Goal: Task Accomplishment & Management: Manage account settings

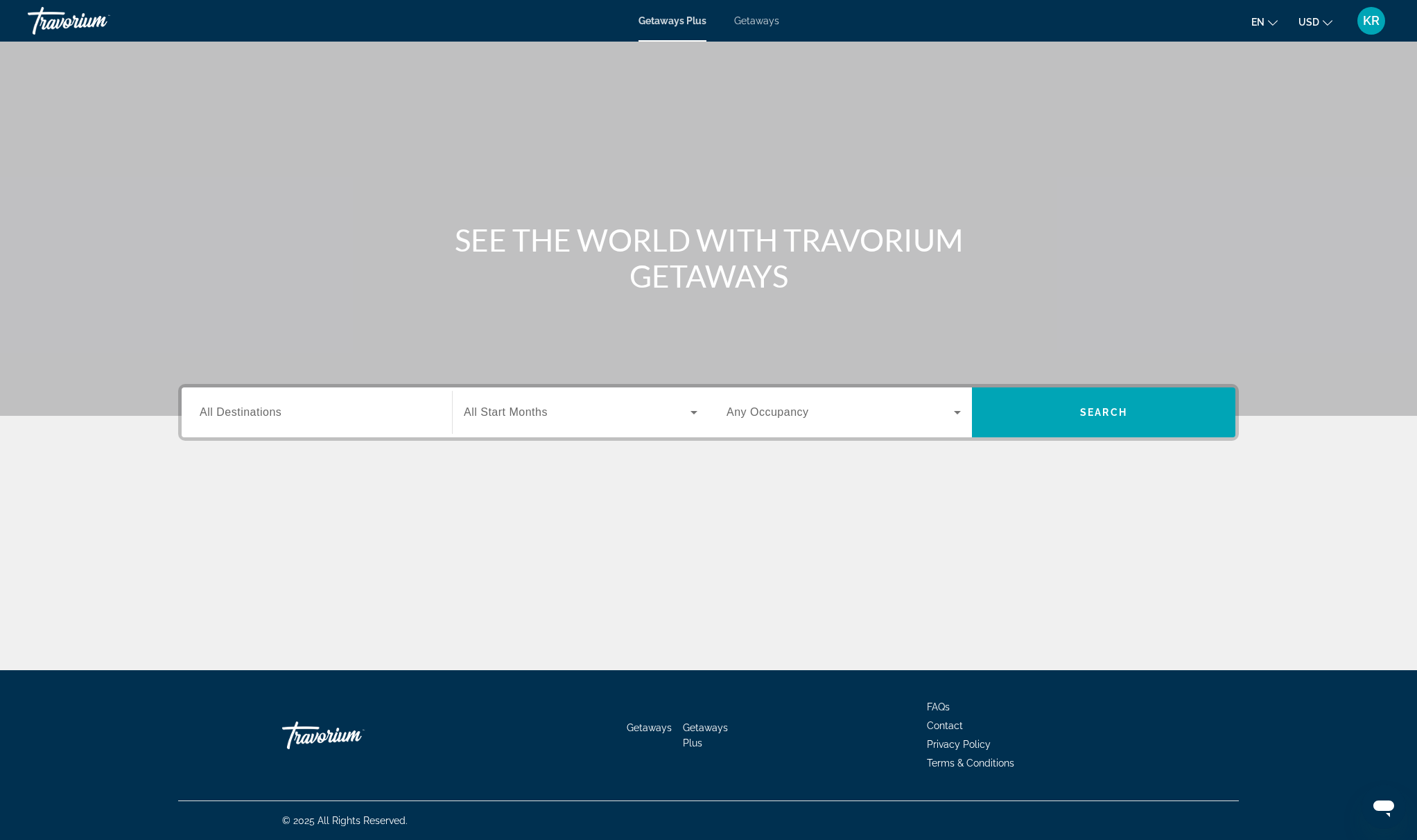
click at [1360, 27] on div "KR" at bounding box center [1371, 20] width 27 height 27
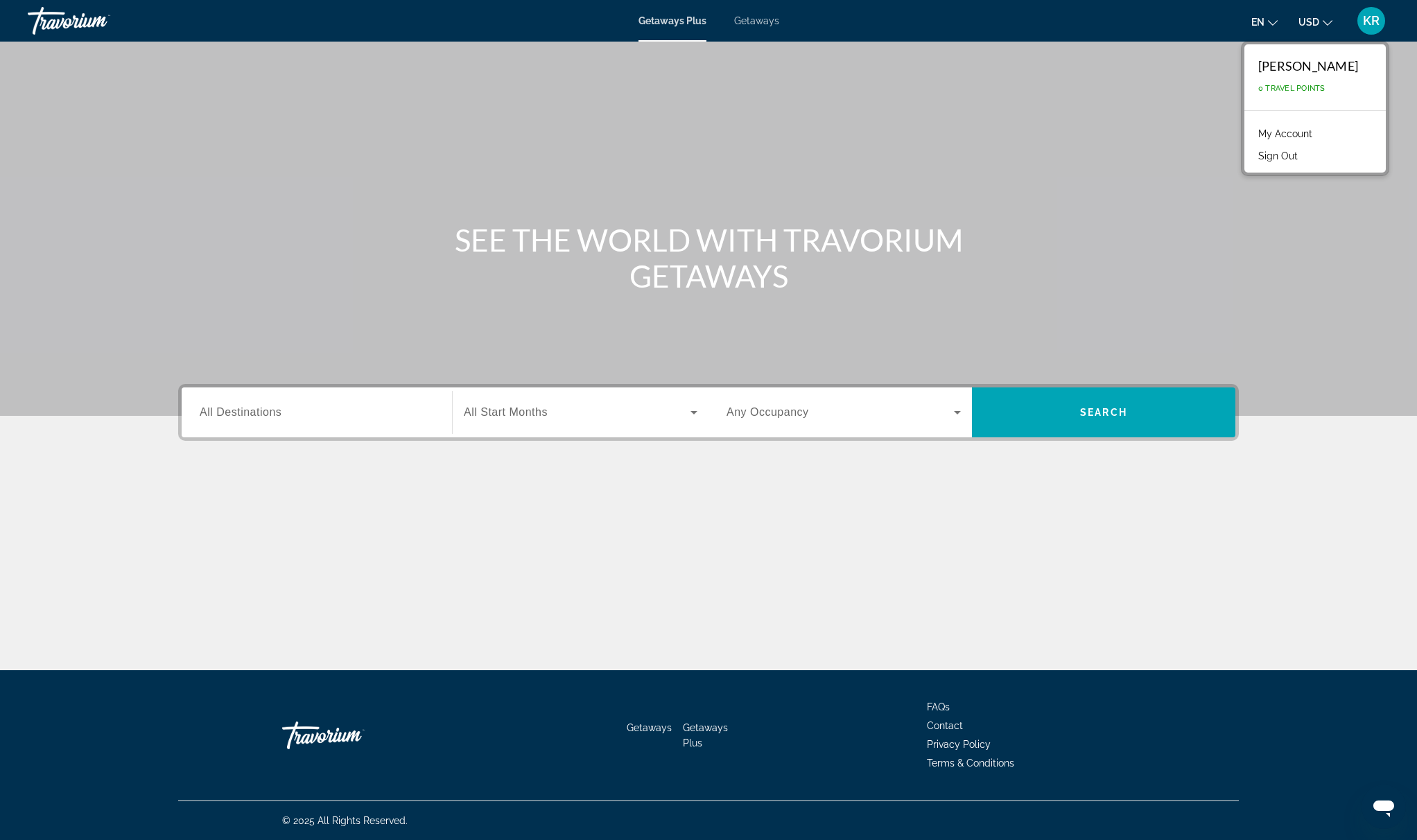
click at [1285, 128] on link "My Account" at bounding box center [1285, 134] width 68 height 18
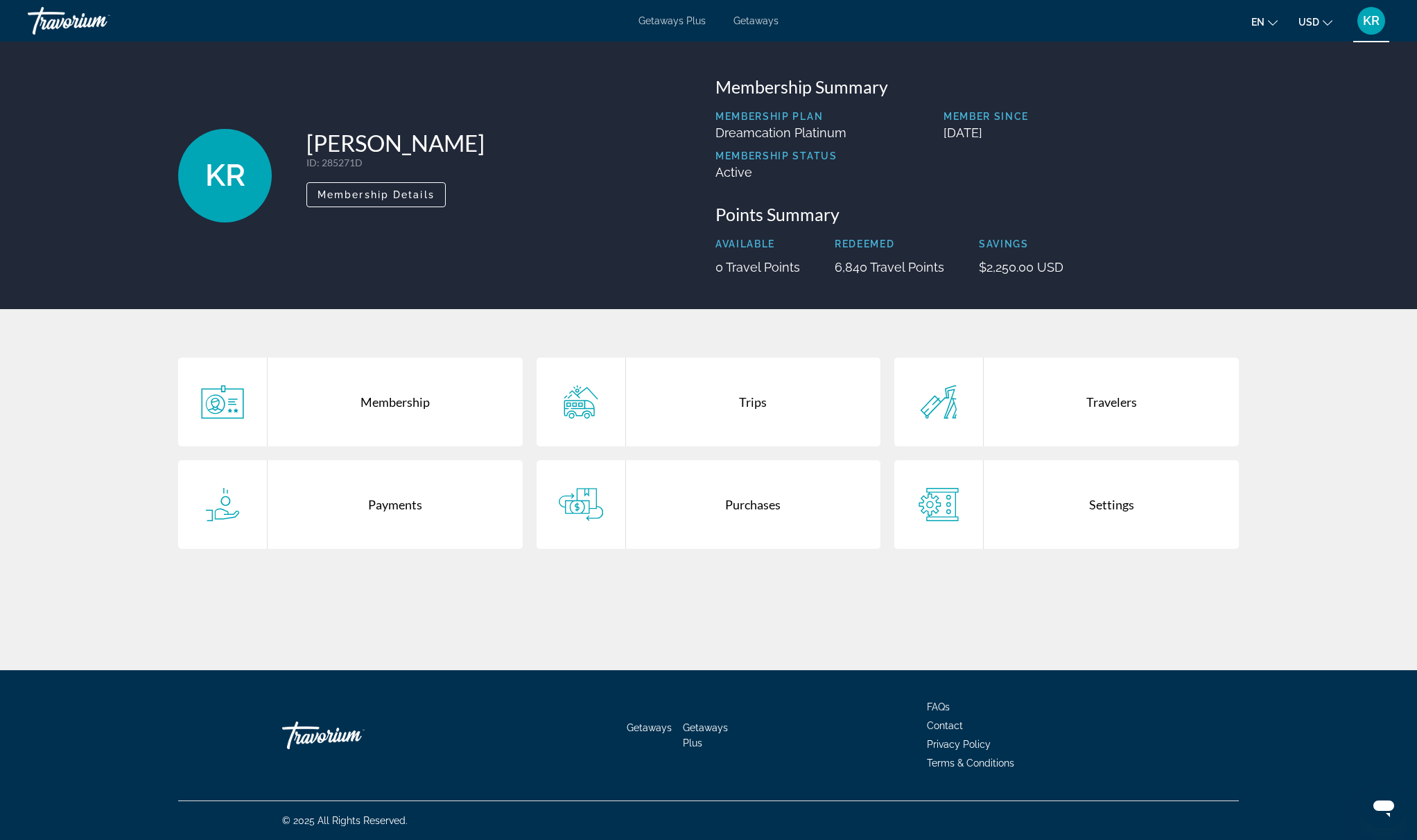
click at [743, 393] on div "Trips" at bounding box center [753, 402] width 255 height 89
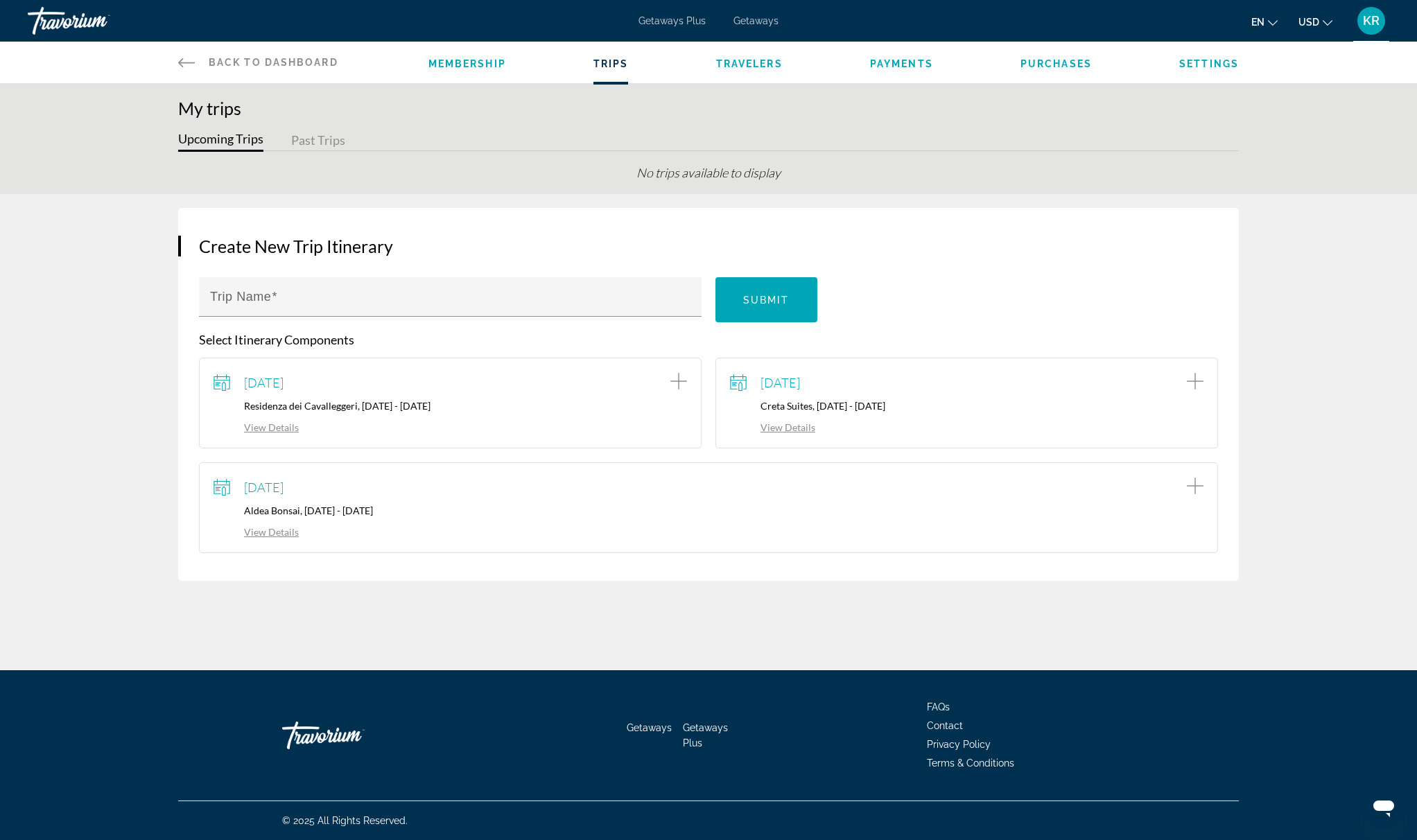
click at [1195, 383] on icon "Add item to trip" at bounding box center [1195, 381] width 16 height 16
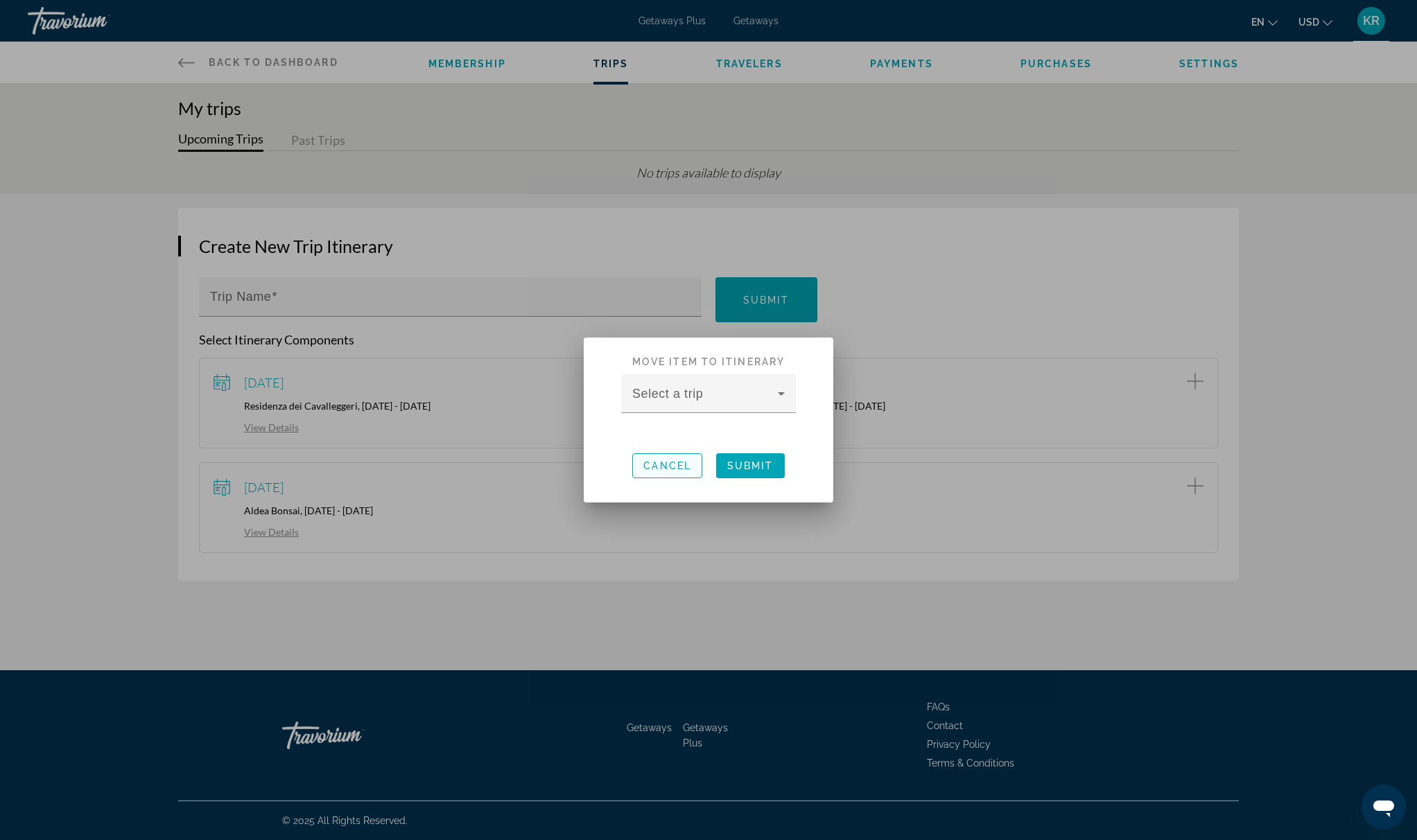
click at [649, 466] on span "Cancel" at bounding box center [667, 466] width 48 height 11
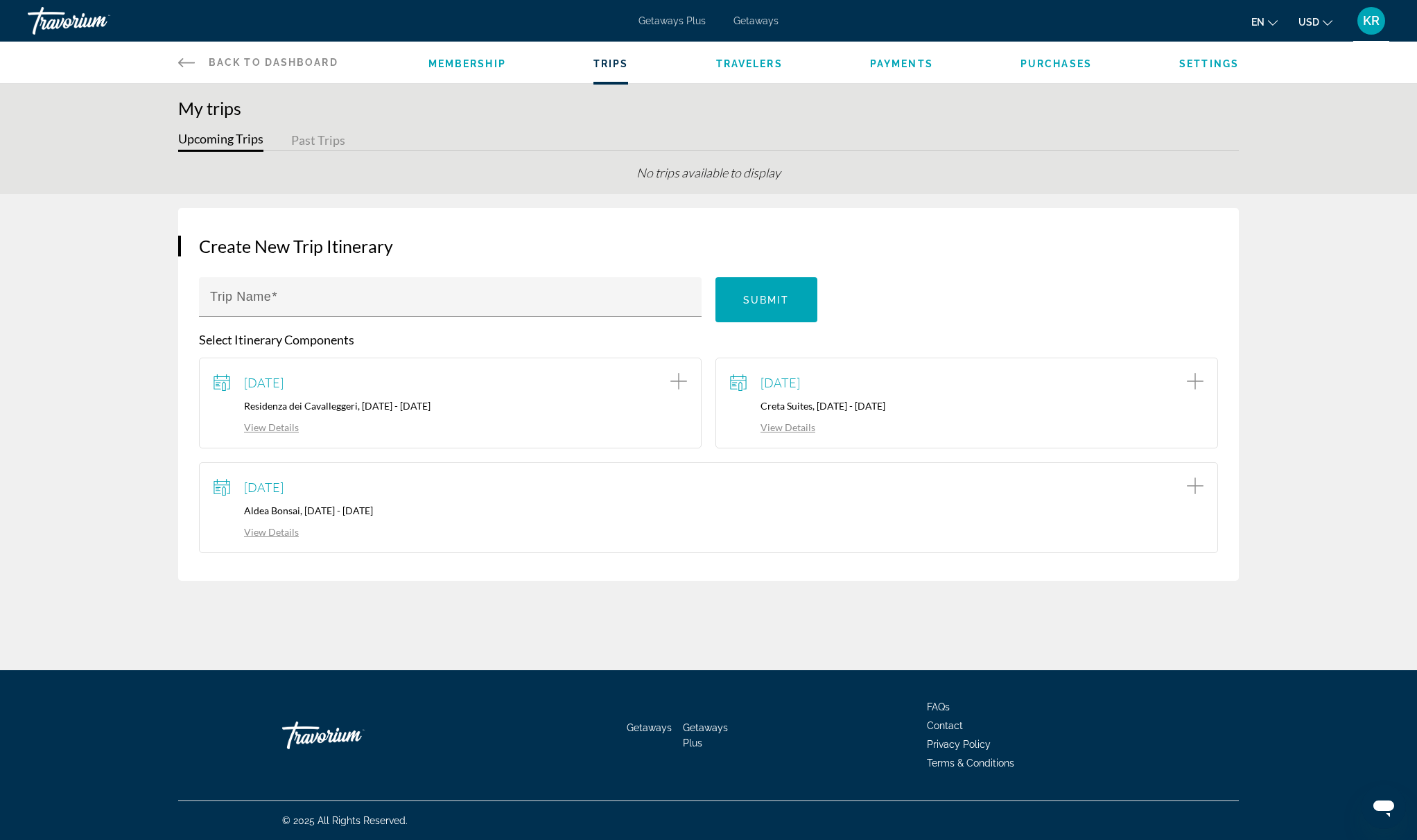
click at [271, 427] on link "View Details" at bounding box center [256, 427] width 85 height 12
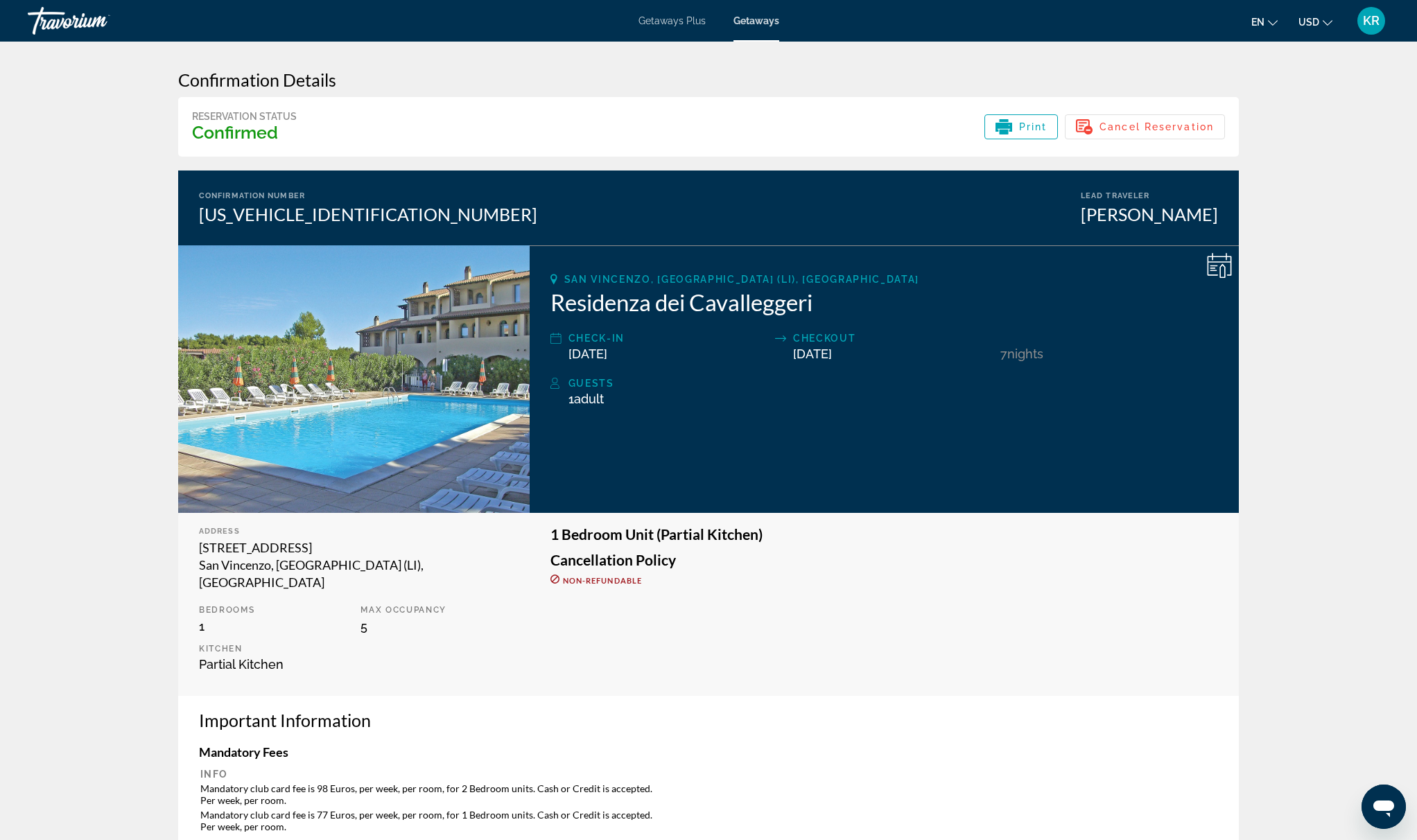
scroll to position [785, 0]
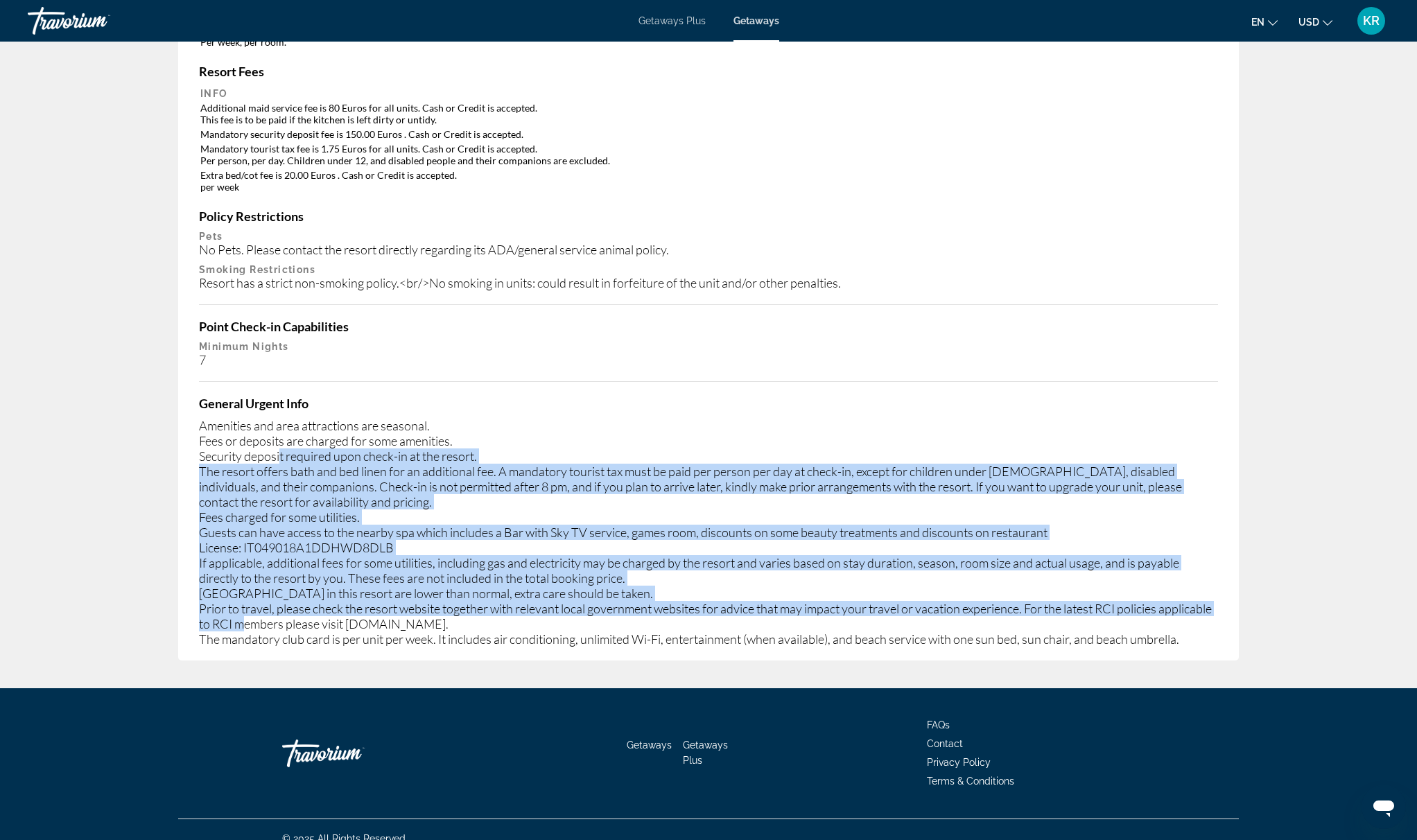
drag, startPoint x: 281, startPoint y: 434, endPoint x: 310, endPoint y: 675, distance: 242.7
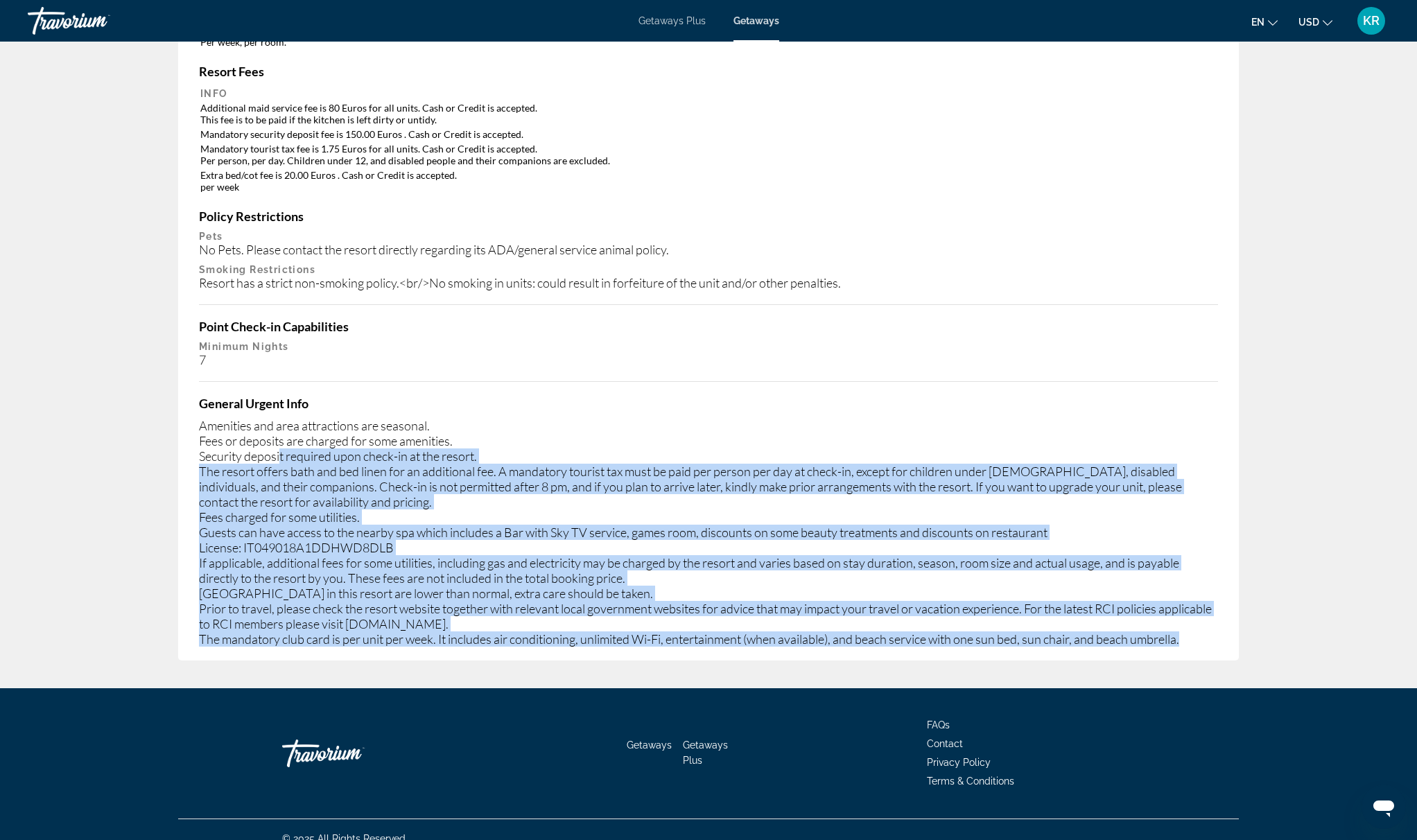
click at [287, 543] on div "Amenities and area attractions are seasonal. Fees or deposits are charged for s…" at bounding box center [709, 532] width 1019 height 229
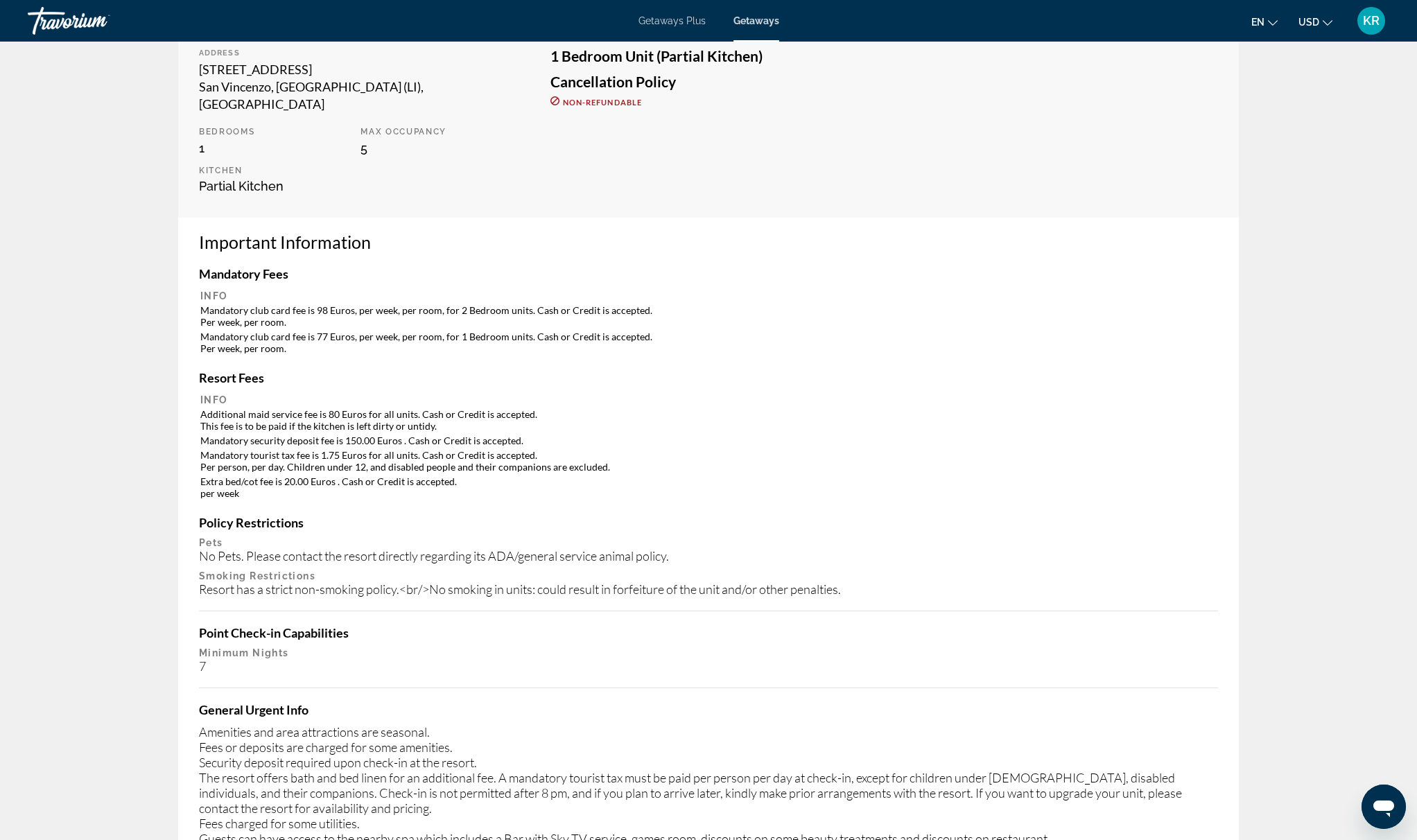
scroll to position [0, 0]
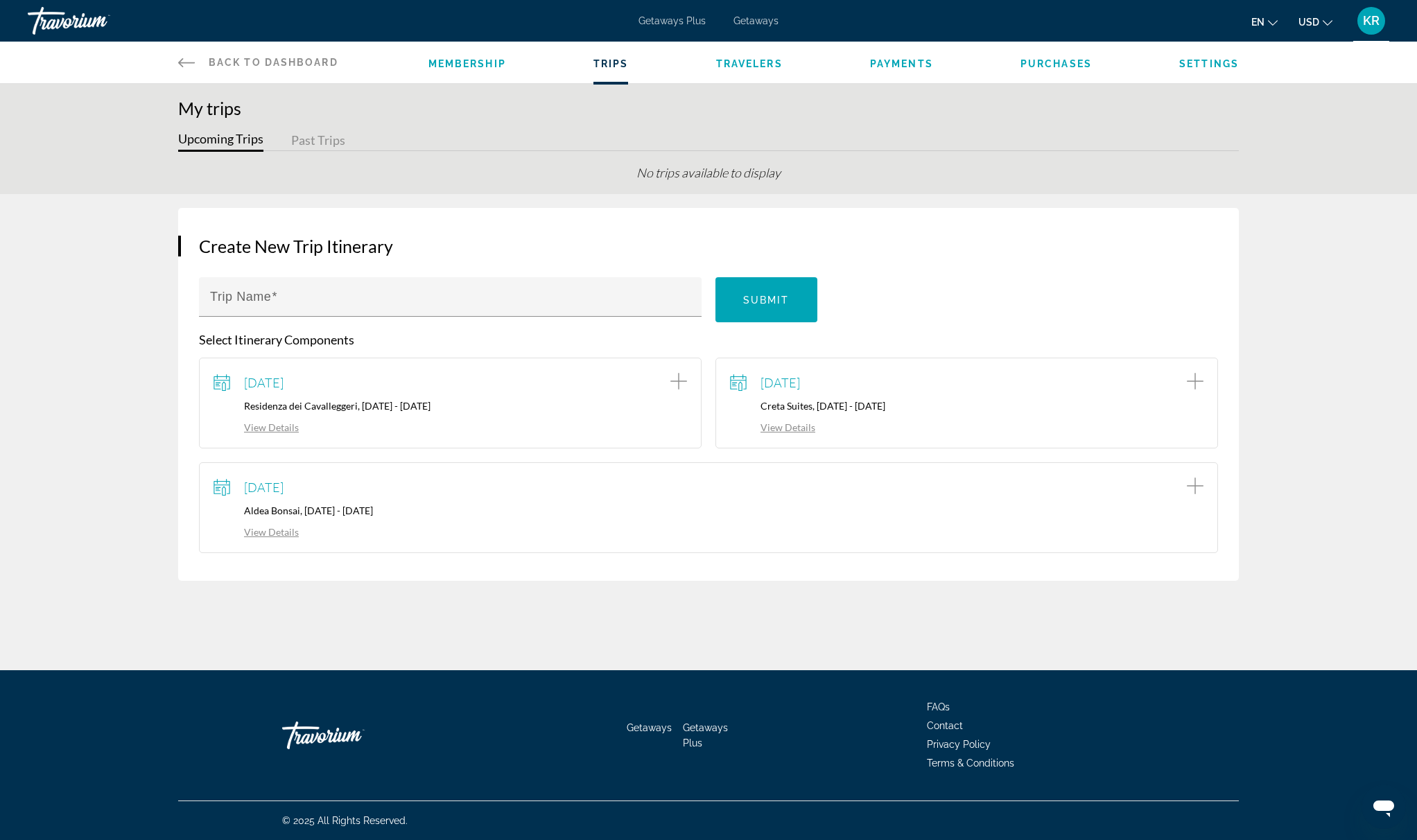
click at [599, 413] on div "[DATE] Residenza dei Cavalleggeri, [DATE] - [DATE] View Details" at bounding box center [450, 402] width 474 height 62
click at [284, 378] on span "[DATE]" at bounding box center [263, 383] width 40 height 16
click at [275, 531] on link "View Details" at bounding box center [256, 531] width 85 height 12
click at [279, 419] on div "View Details" at bounding box center [450, 427] width 474 height 16
click at [279, 421] on link "View Details" at bounding box center [256, 427] width 85 height 12
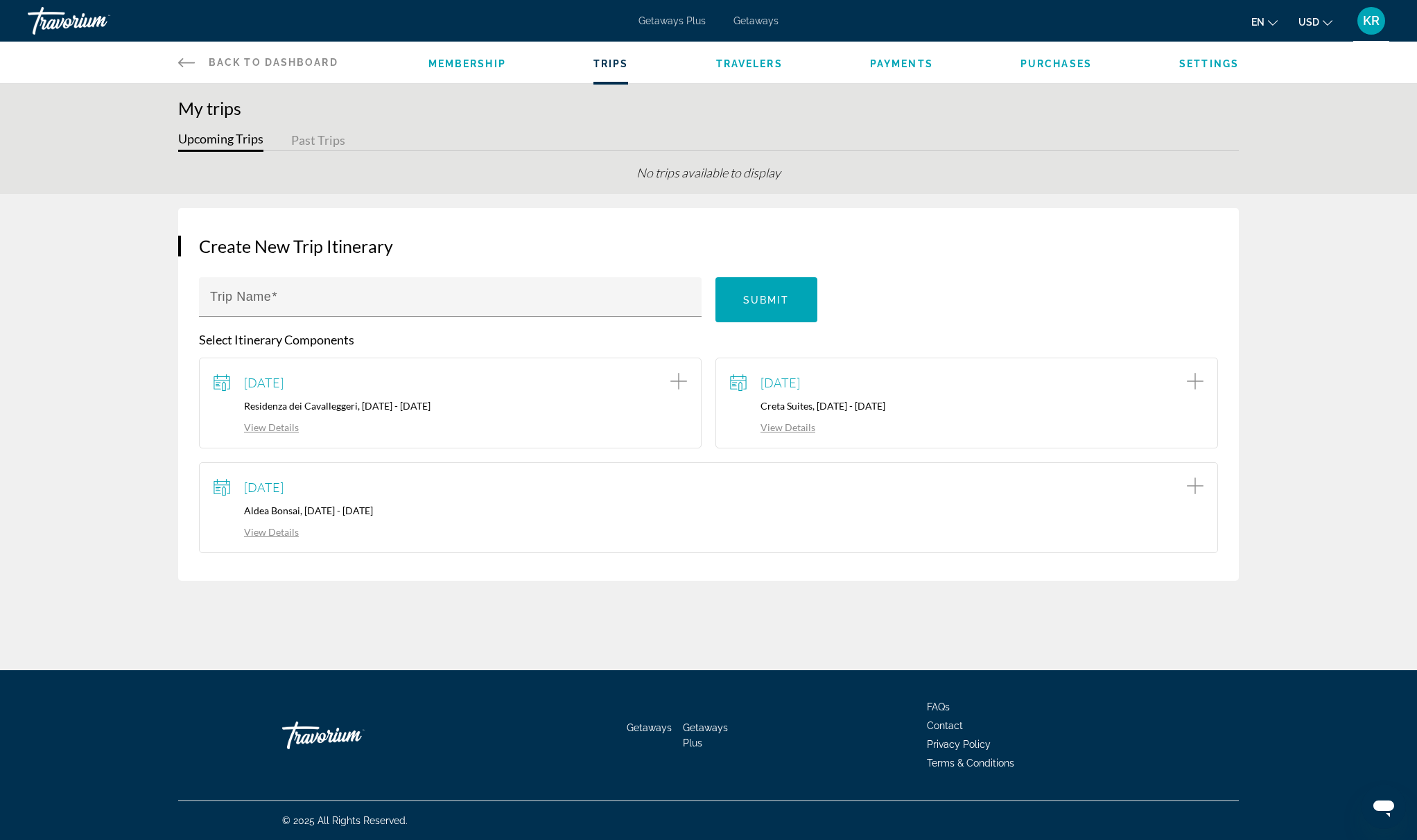
click at [802, 426] on link "View Details" at bounding box center [772, 427] width 85 height 12
